Goal: Transaction & Acquisition: Purchase product/service

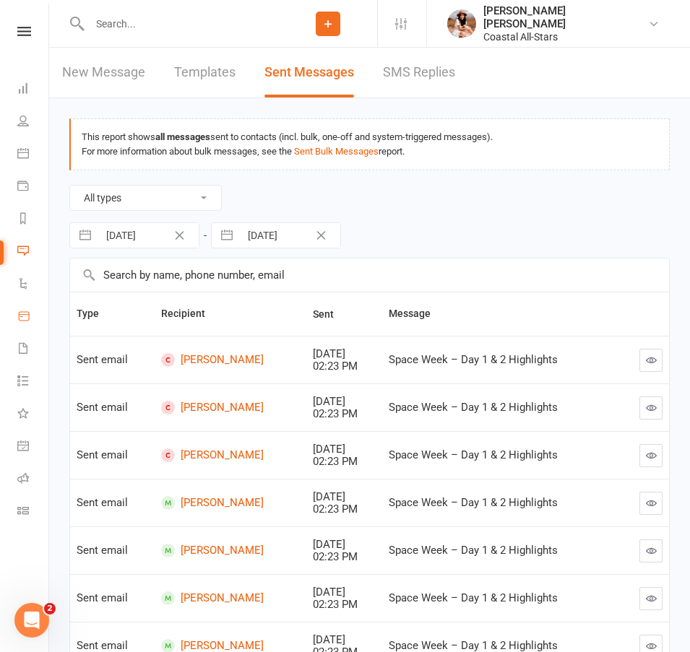
click at [29, 315] on icon at bounding box center [24, 316] width 10 height 9
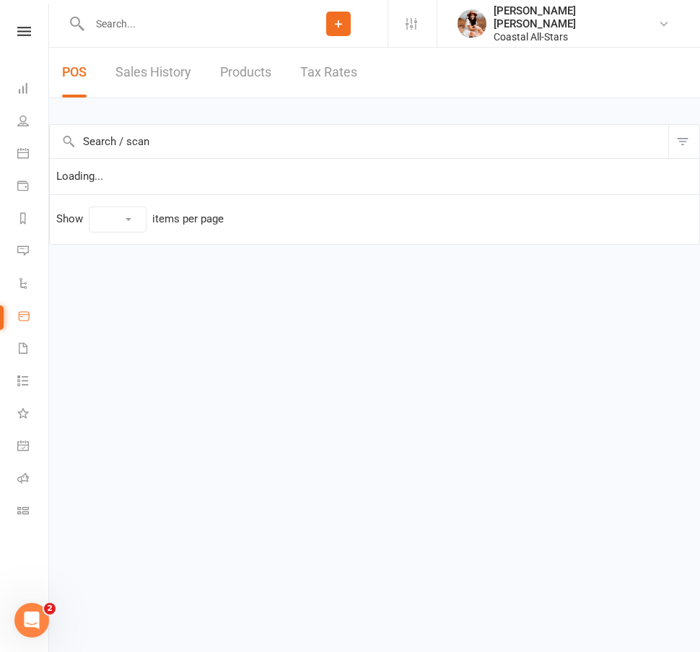
select select "100"
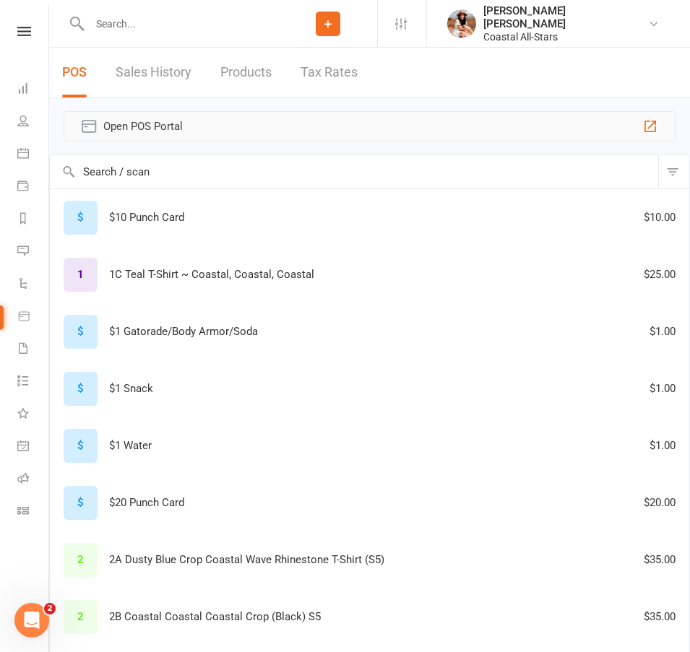
click at [520, 125] on span "Open POS Portal" at bounding box center [369, 126] width 532 height 17
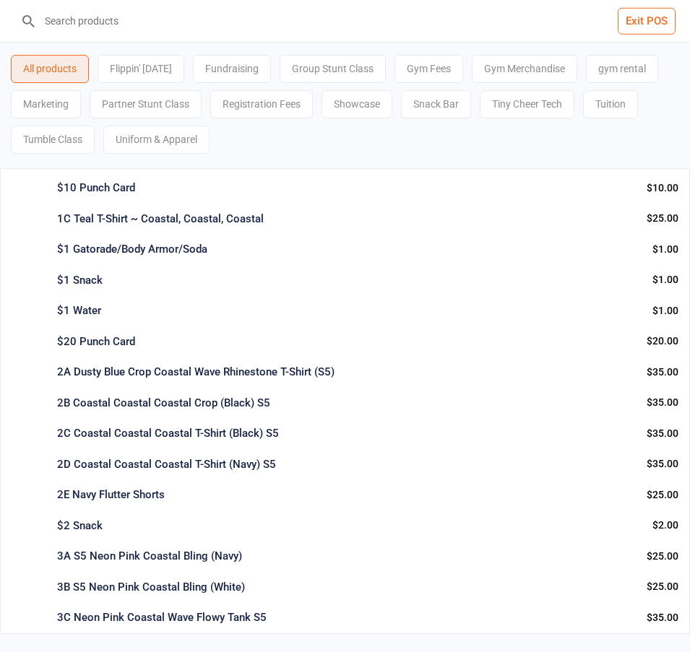
click at [448, 305] on div "$1 Water" at bounding box center [348, 311] width 583 height 17
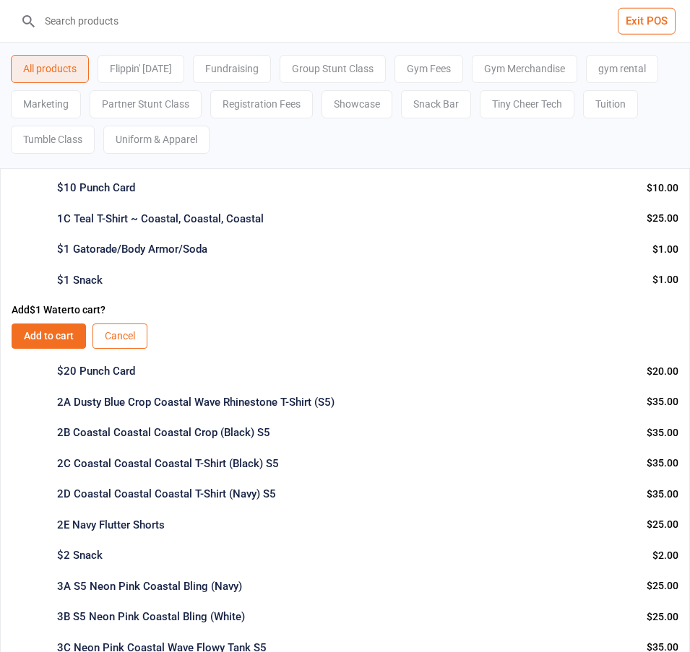
click at [123, 341] on button "Cancel" at bounding box center [119, 336] width 55 height 25
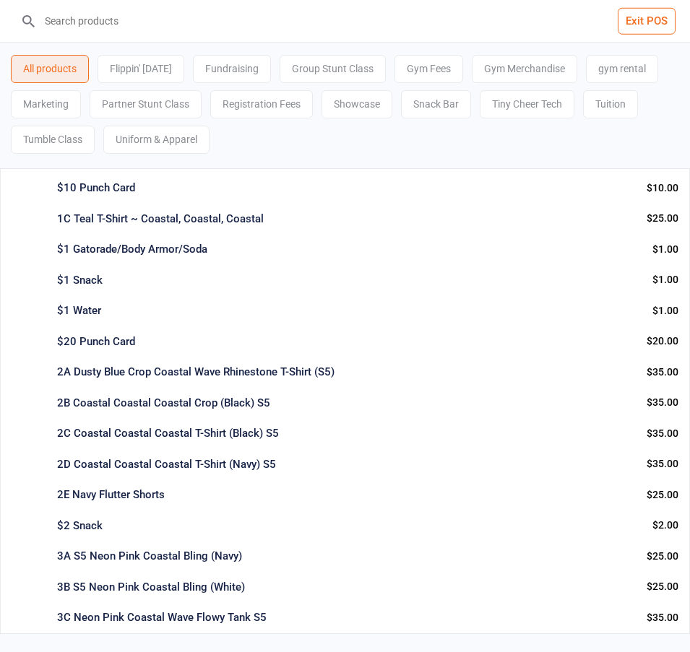
click at [154, 25] on input "search" at bounding box center [354, 21] width 632 height 42
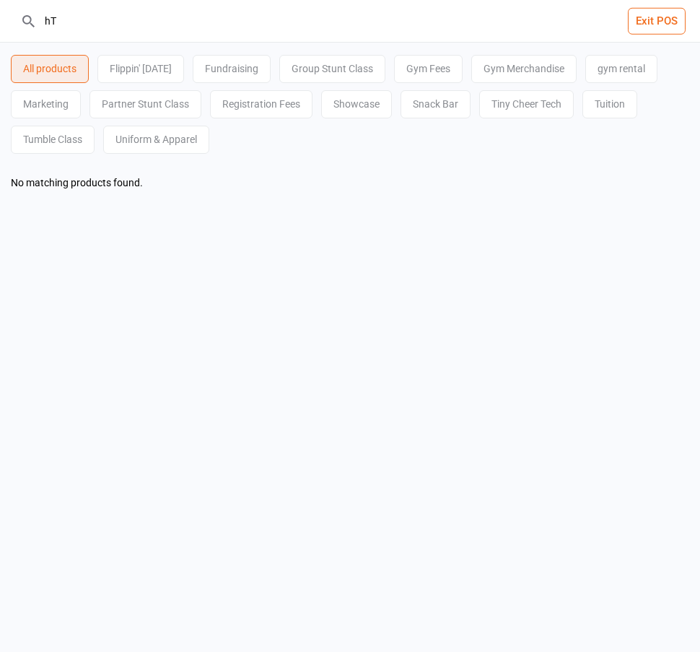
type input "h"
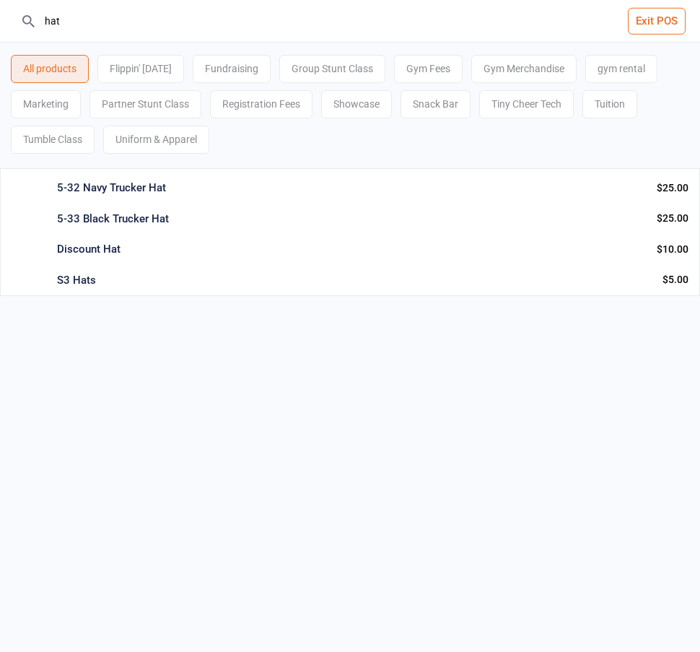
click at [126, 196] on div "5-32 Navy Trucker Hat" at bounding box center [351, 188] width 589 height 17
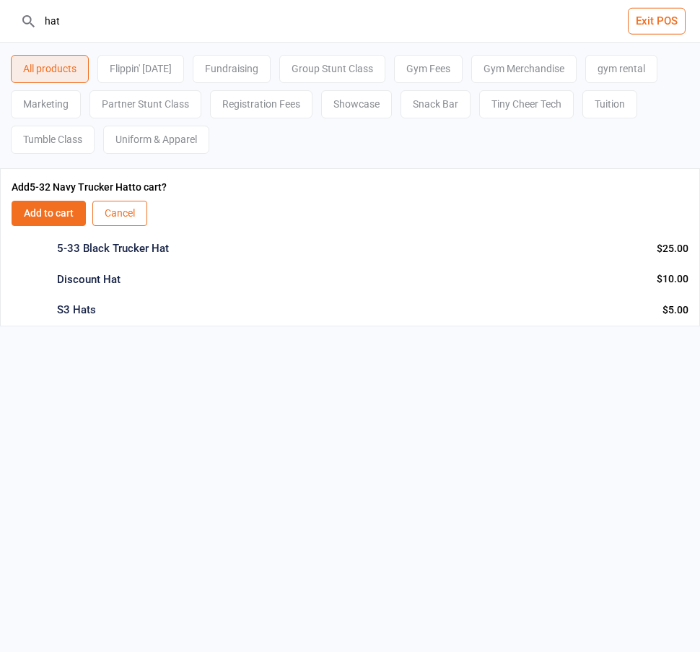
click at [58, 211] on button "Add to cart" at bounding box center [49, 213] width 74 height 25
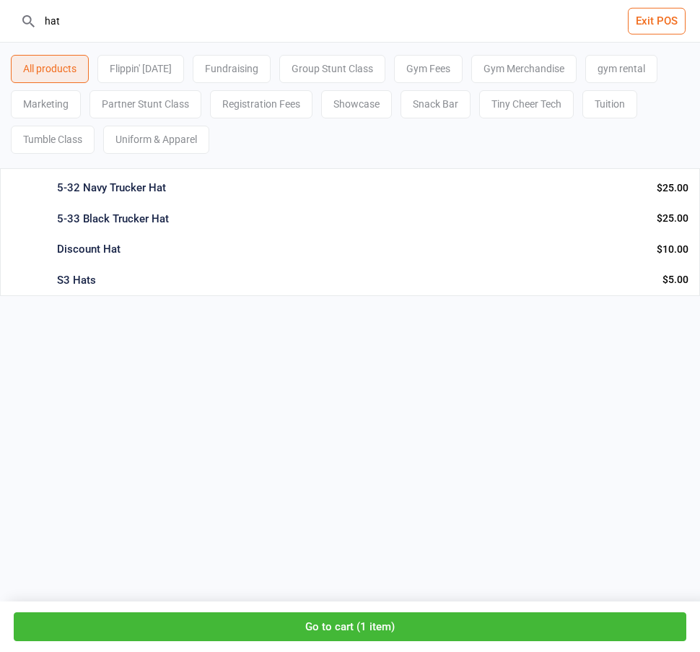
click at [122, 214] on div "5-33 Black Trucker Hat" at bounding box center [351, 219] width 589 height 17
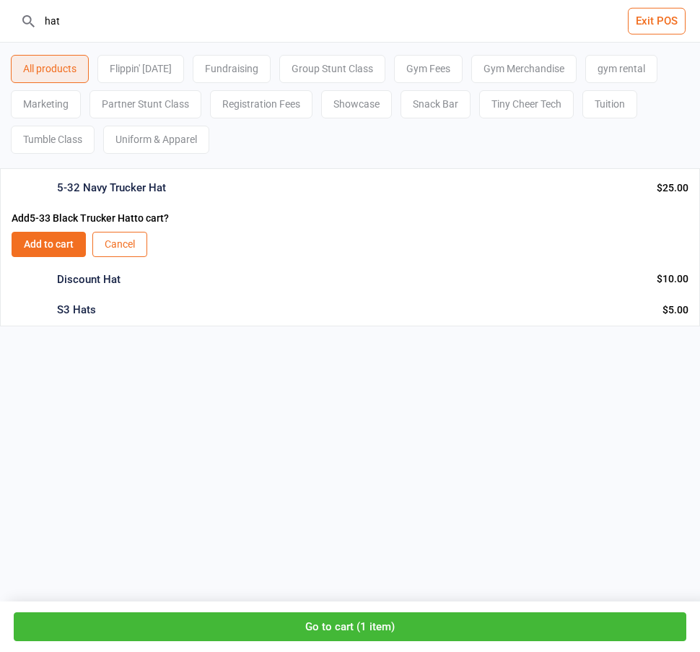
click at [49, 248] on button "Add to cart" at bounding box center [49, 244] width 74 height 25
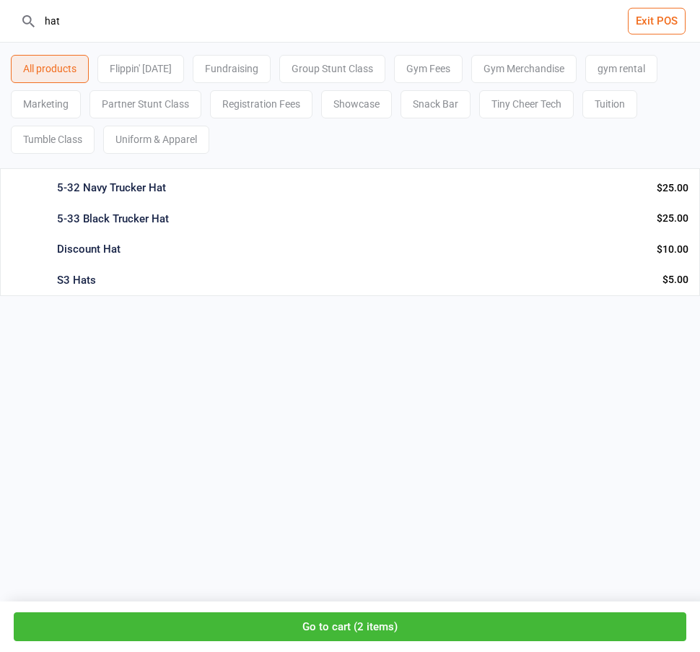
click at [311, 18] on input "hat" at bounding box center [359, 21] width 643 height 42
type input "h"
type input "10"
click at [95, 196] on div "$10 Punch Card Snack Bar Info Qty: 585 $10.00 Add to cart : $10.00" at bounding box center [350, 185] width 700 height 35
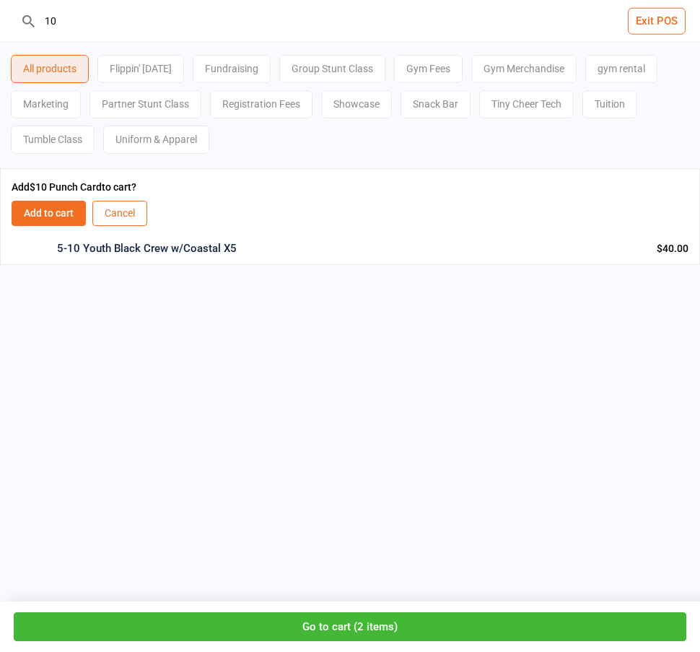
drag, startPoint x: 38, startPoint y: 209, endPoint x: 54, endPoint y: 204, distance: 16.7
click at [39, 209] on button "Add to cart" at bounding box center [49, 213] width 74 height 25
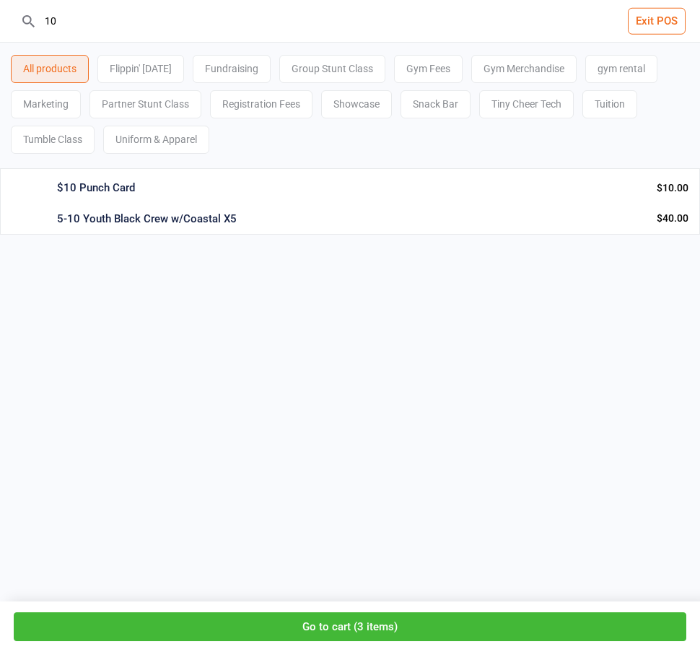
drag, startPoint x: 113, startPoint y: 186, endPoint x: 107, endPoint y: 197, distance: 12.9
click at [113, 185] on div "$10 Punch Card" at bounding box center [351, 188] width 589 height 17
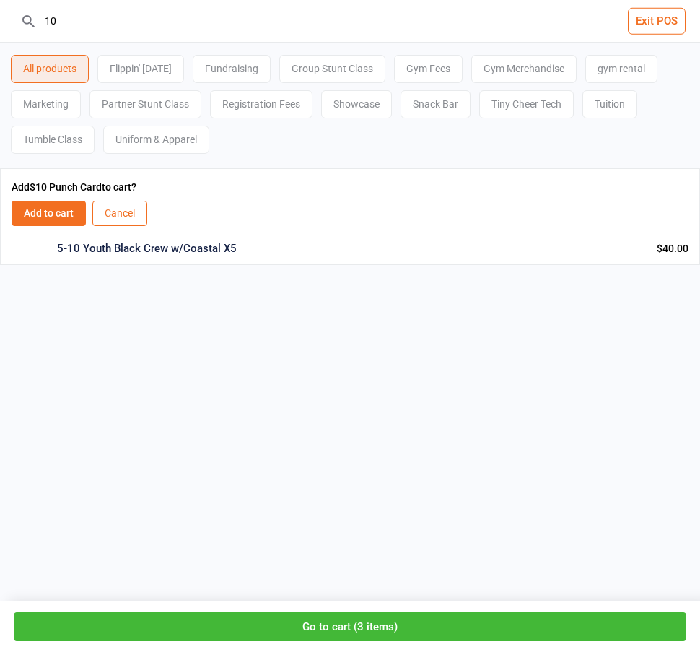
click at [52, 204] on button "Add to cart" at bounding box center [49, 213] width 74 height 25
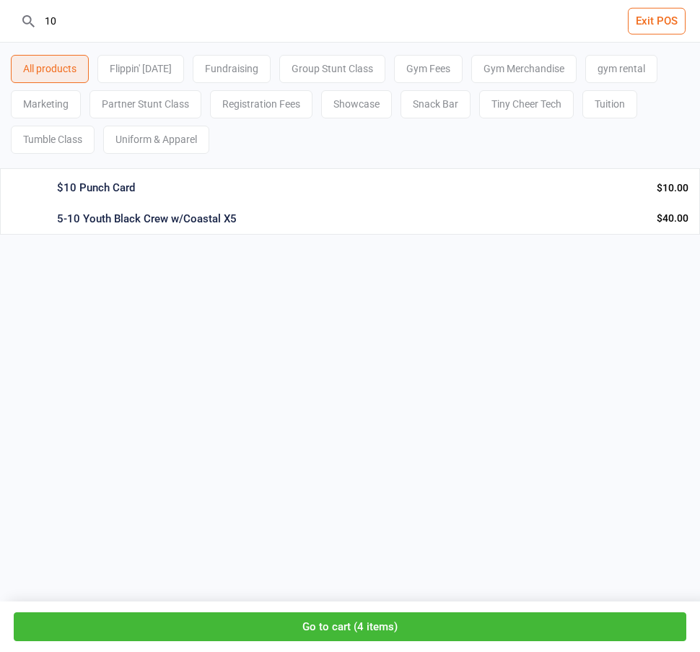
click at [92, 13] on input "10" at bounding box center [359, 21] width 643 height 42
drag, startPoint x: 49, startPoint y: 24, endPoint x: -1, endPoint y: 23, distance: 49.8
click at [0, 23] on header "10 Exit POS" at bounding box center [350, 21] width 700 height 43
type input "vans"
click at [156, 190] on div "Neon Pink "Vans" T-Shirt" at bounding box center [351, 188] width 589 height 17
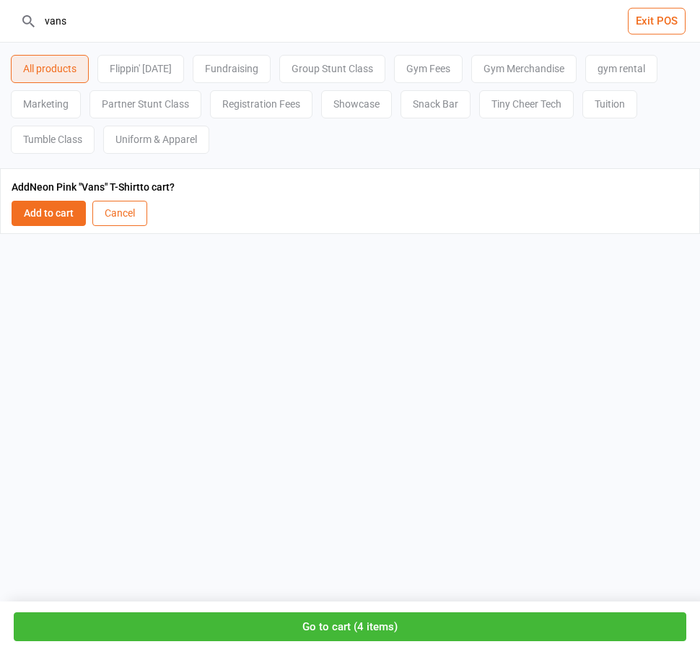
click at [64, 209] on button "Add to cart" at bounding box center [49, 213] width 74 height 25
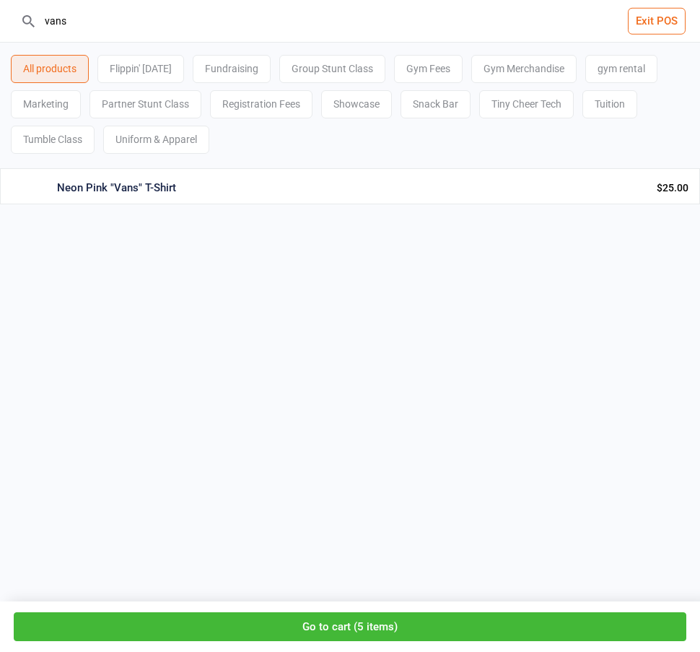
click at [353, 630] on button "Go to cart ( 5 items )" at bounding box center [350, 627] width 673 height 30
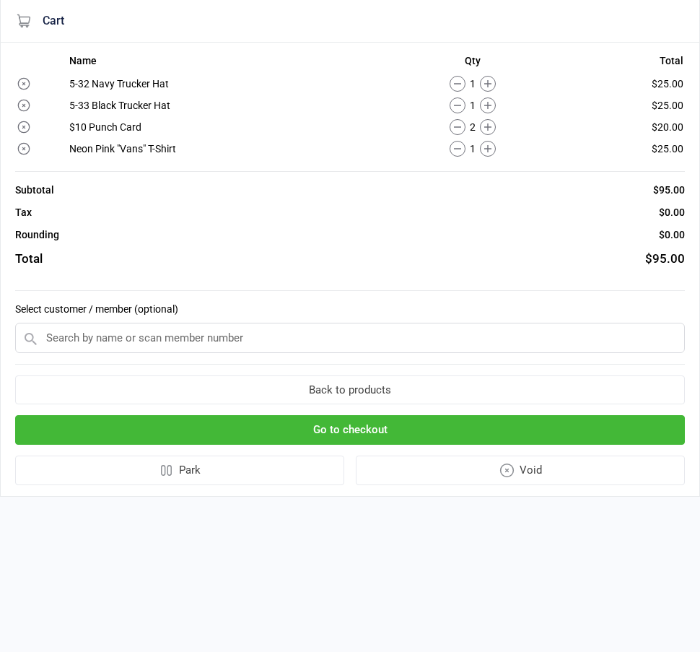
click at [217, 339] on input "text" at bounding box center [350, 338] width 670 height 30
click at [215, 329] on input "text" at bounding box center [350, 338] width 670 height 30
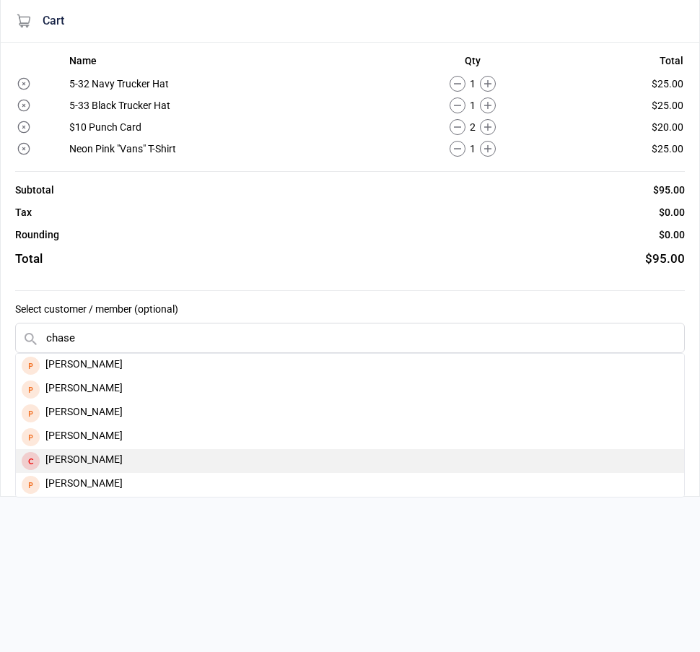
type input "chase"
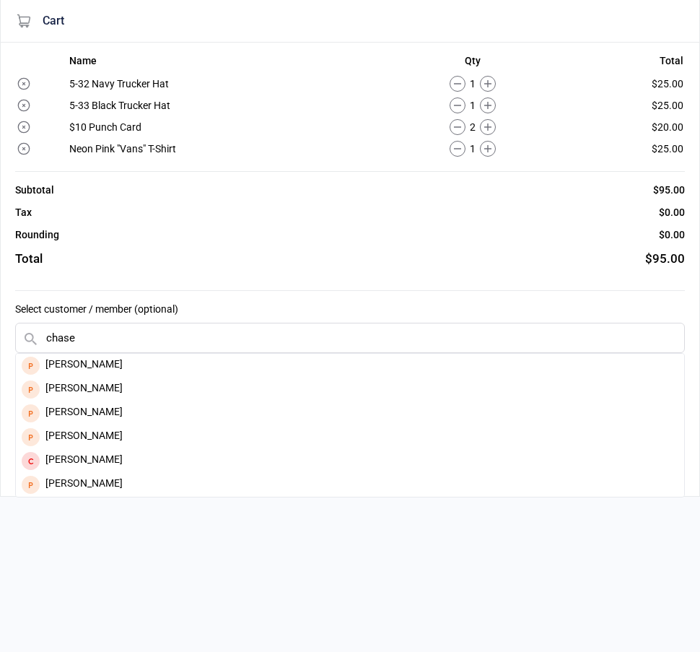
click at [133, 462] on div "[PERSON_NAME]" at bounding box center [350, 461] width 669 height 24
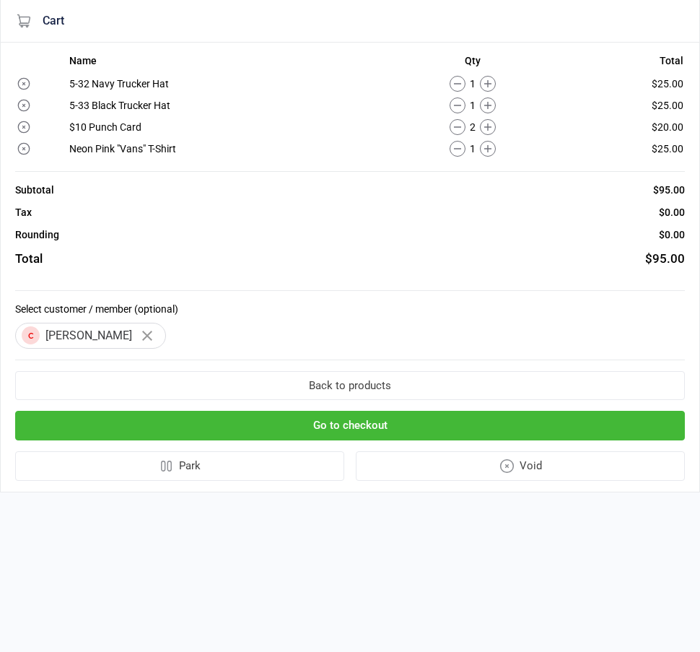
click at [246, 424] on button "Go to checkout" at bounding box center [350, 426] width 670 height 30
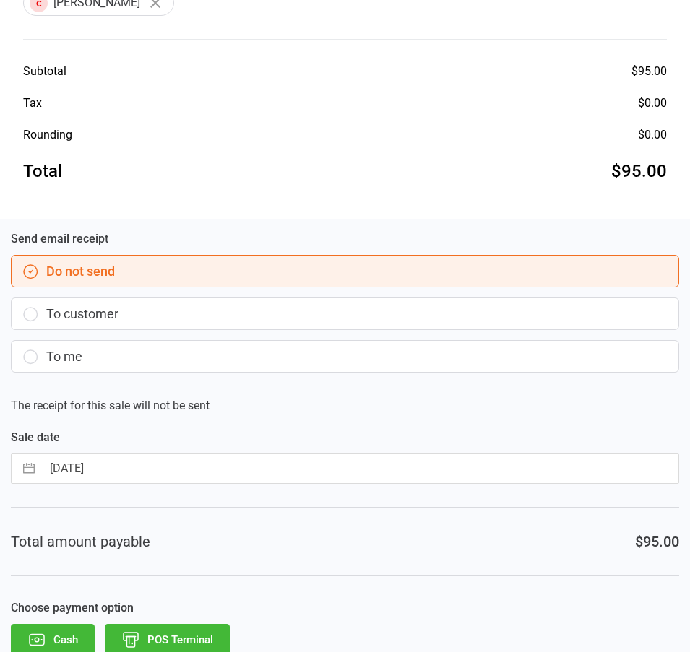
scroll to position [435, 0]
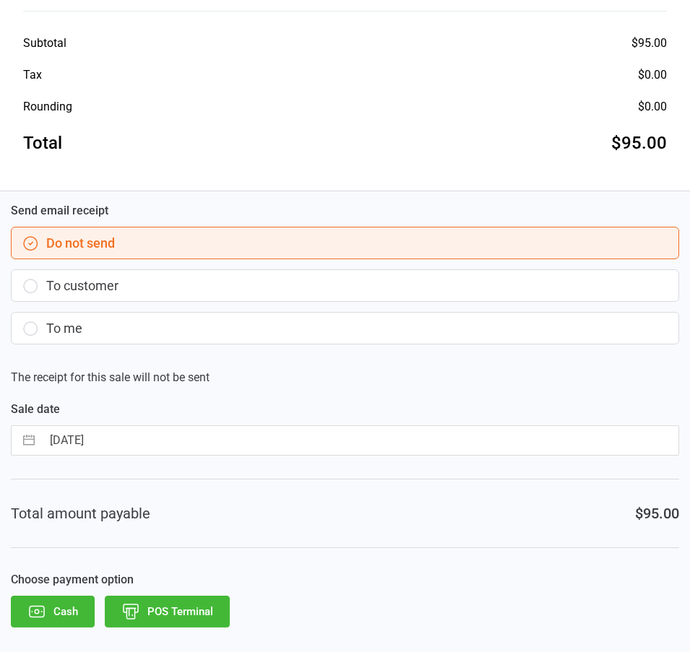
click at [114, 279] on button "To customer" at bounding box center [345, 285] width 668 height 32
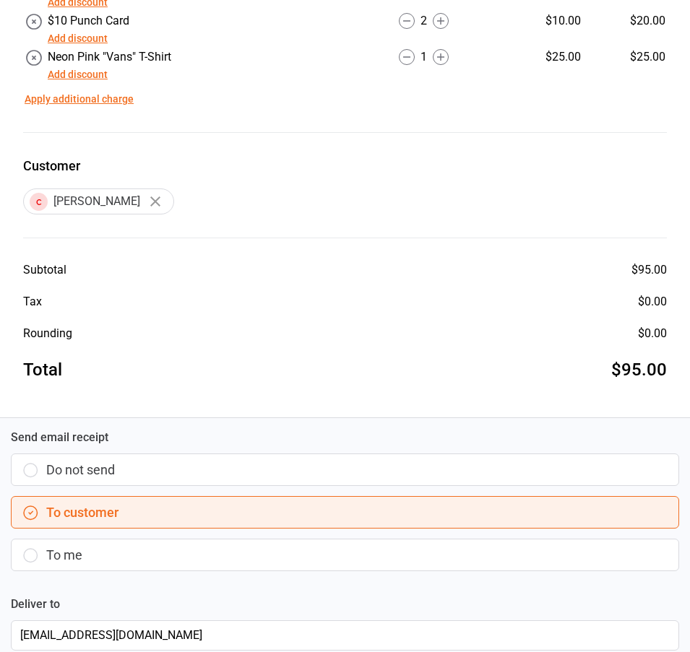
scroll to position [181, 0]
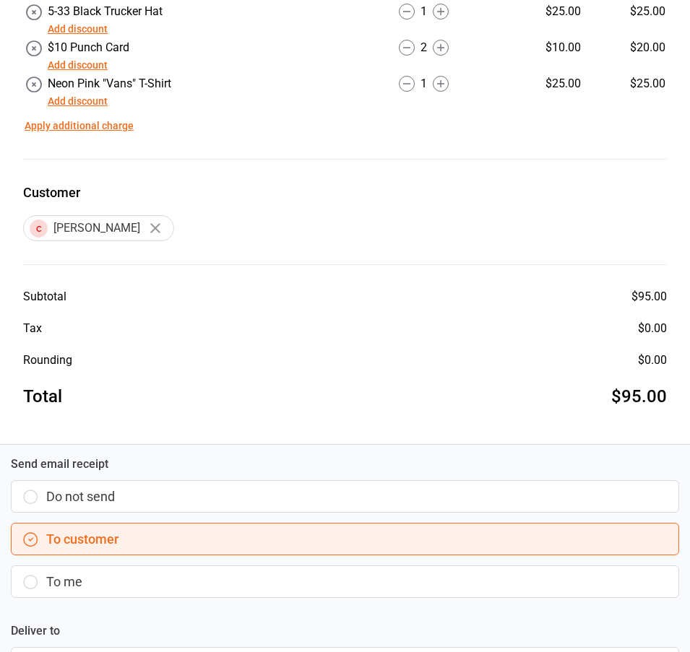
click at [153, 221] on button "button" at bounding box center [155, 228] width 25 height 25
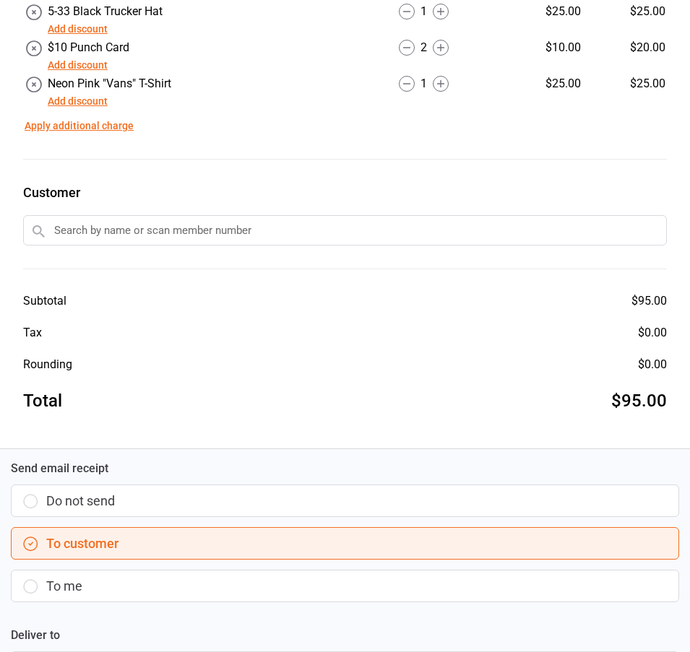
click at [100, 231] on input "text" at bounding box center [344, 230] width 643 height 30
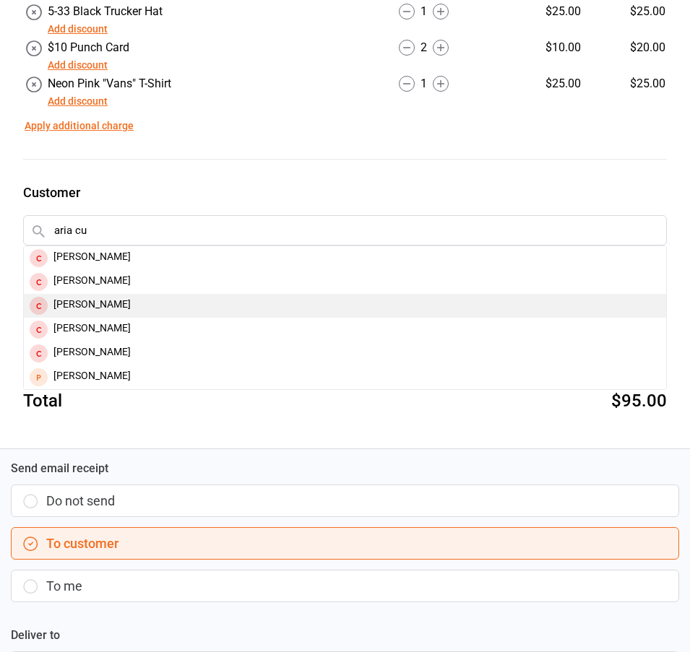
type input "aria cu"
click at [116, 297] on div "[PERSON_NAME]" at bounding box center [345, 306] width 642 height 24
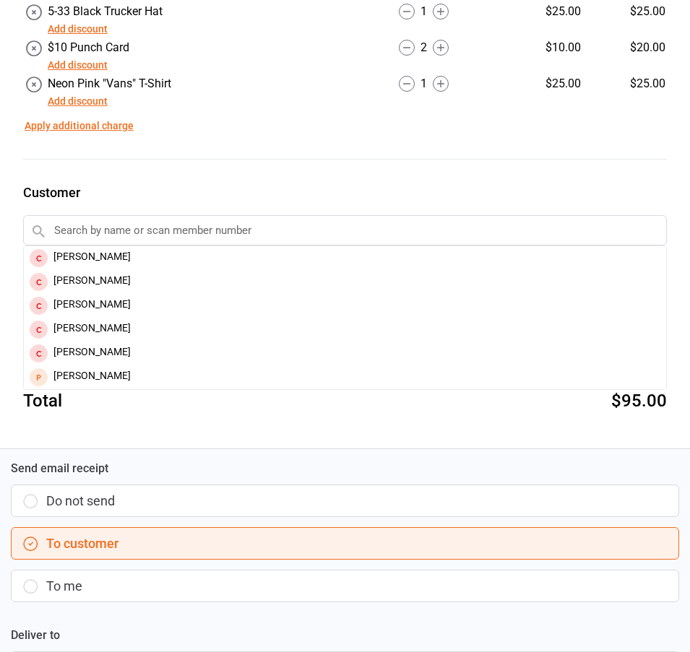
type input "[EMAIL_ADDRESS][DOMAIN_NAME]"
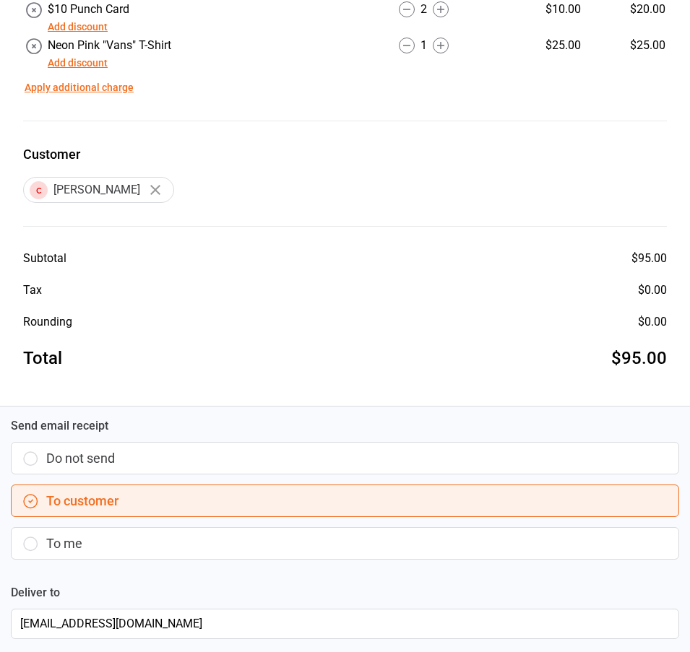
scroll to position [0, 0]
